Goal: Find specific page/section: Find specific page/section

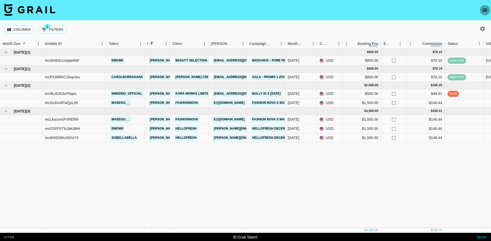
click at [486, 10] on icon "open drawer" at bounding box center [484, 10] width 5 height 3
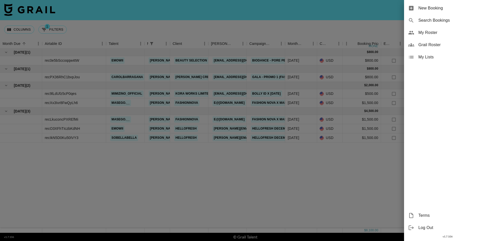
click at [427, 30] on span "My Roster" at bounding box center [452, 33] width 68 height 6
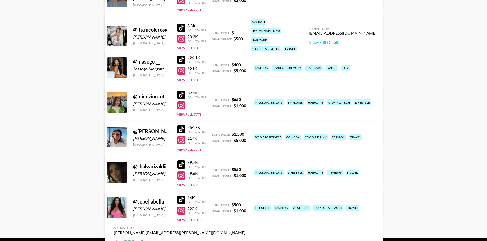
scroll to position [220, 0]
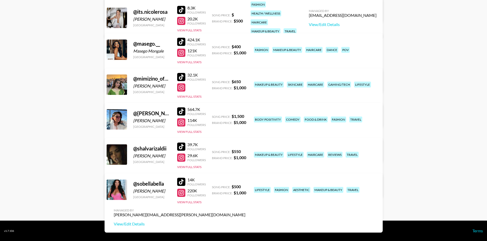
click at [180, 193] on div at bounding box center [181, 193] width 8 height 8
click at [182, 73] on div "32.1K Followers" at bounding box center [191, 77] width 29 height 9
click at [182, 78] on div at bounding box center [181, 77] width 8 height 8
click at [180, 144] on div at bounding box center [181, 147] width 8 height 8
drag, startPoint x: 58, startPoint y: 29, endPoint x: 49, endPoint y: 2, distance: 28.1
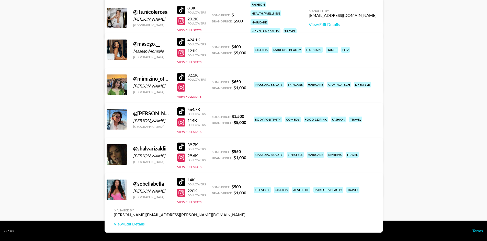
click at [57, 27] on main "[PERSON_NAME] 's Roster: Show Hidden/Deleted Creators @ amatterof_style [PERSON…" at bounding box center [243, 10] width 487 height 421
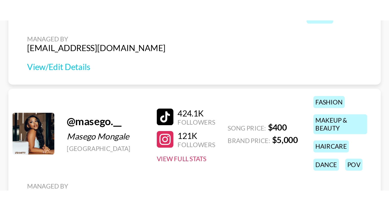
scroll to position [220, 0]
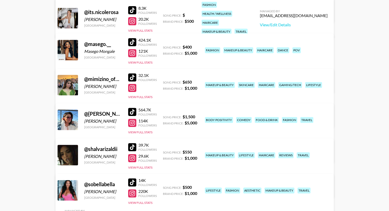
click at [135, 111] on div at bounding box center [132, 112] width 8 height 8
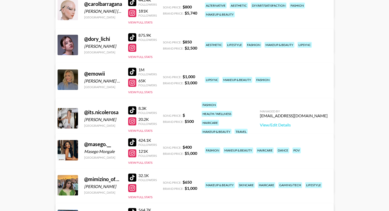
scroll to position [123, 0]
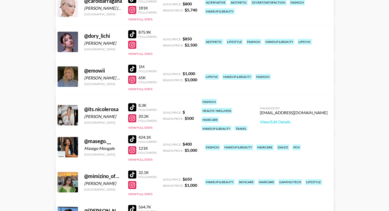
click at [133, 139] on div at bounding box center [132, 139] width 8 height 8
click at [134, 69] on div at bounding box center [132, 69] width 8 height 8
